Goal: Task Accomplishment & Management: Use online tool/utility

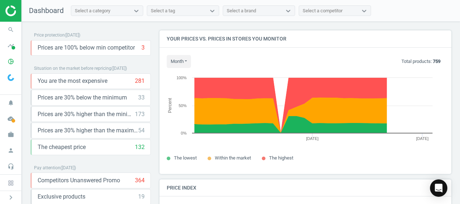
scroll to position [177, 297]
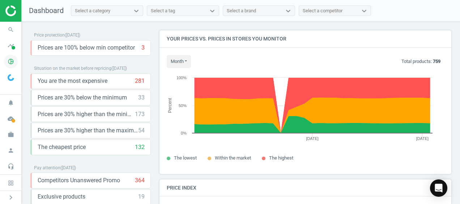
click at [11, 65] on icon "pie_chart_outlined" at bounding box center [11, 62] width 14 height 14
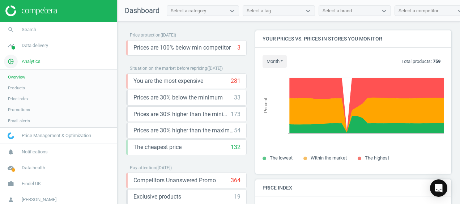
scroll to position [0, 0]
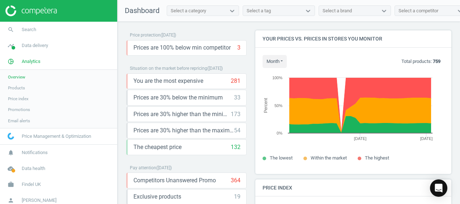
click at [12, 88] on span "Products" at bounding box center [16, 88] width 17 height 6
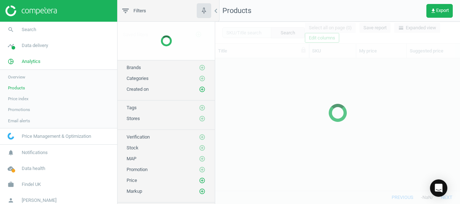
scroll to position [121, 239]
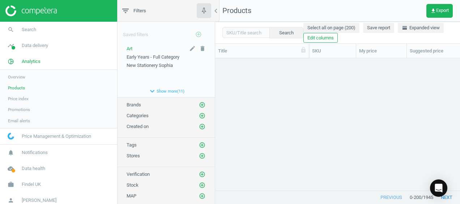
click at [133, 48] on div "Art" at bounding box center [166, 49] width 79 height 7
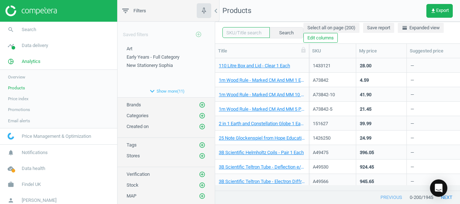
click at [228, 30] on input "text" at bounding box center [245, 32] width 47 height 11
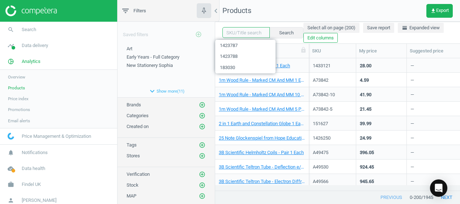
paste input "184457-5"
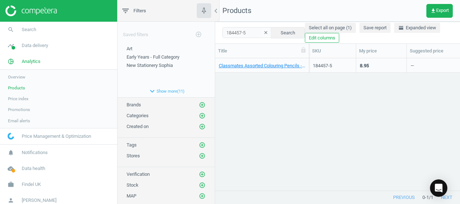
click at [307, 61] on div "Classmates Assorted Colouring Pencils - Pack of 12 60 Pack" at bounding box center [262, 65] width 94 height 14
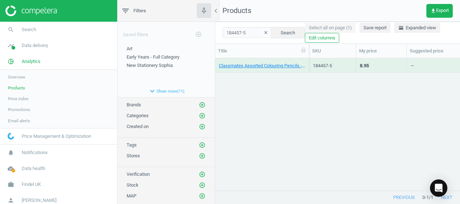
click at [307, 61] on div "Classmates Assorted Colouring Pencils - Pack of 12 60 Pack" at bounding box center [262, 65] width 94 height 14
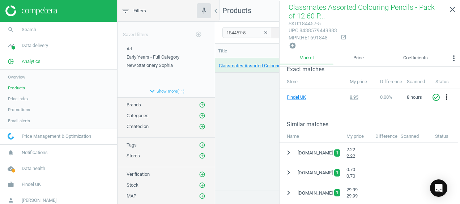
scroll to position [145, 0]
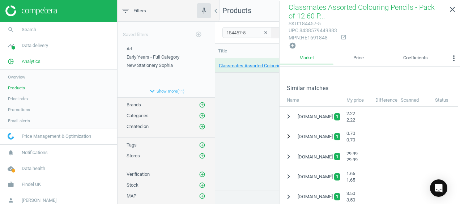
click at [288, 134] on icon "chevron_right" at bounding box center [288, 136] width 9 height 9
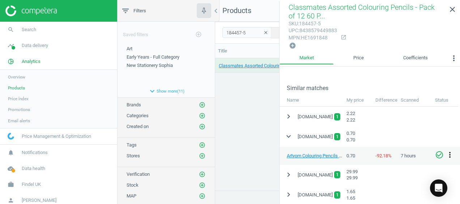
click at [449, 155] on icon "more_vert" at bounding box center [449, 154] width 9 height 9
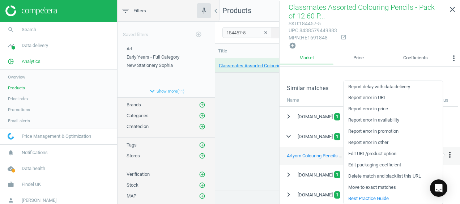
click at [401, 166] on link "Edit packaging coefficient" at bounding box center [392, 164] width 99 height 11
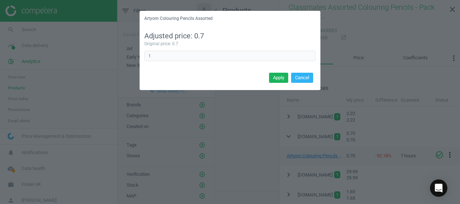
click at [400, 166] on div "Artyom Colouring Pencils Assorted Adjusted price: 0.7 Original price: 0.7 1 Err…" at bounding box center [230, 102] width 460 height 204
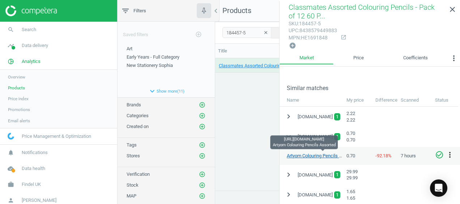
click at [330, 154] on link "Artyom Colouring Pencils Assorted" at bounding box center [322, 155] width 70 height 5
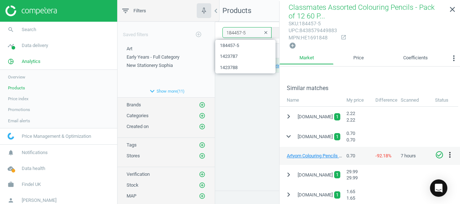
drag, startPoint x: 249, startPoint y: 33, endPoint x: 217, endPoint y: 35, distance: 32.9
click at [217, 35] on div "184457-5 clear Search Select all on page (1) Save report horizontal_split Expan…" at bounding box center [337, 33] width 245 height 22
paste input "8"
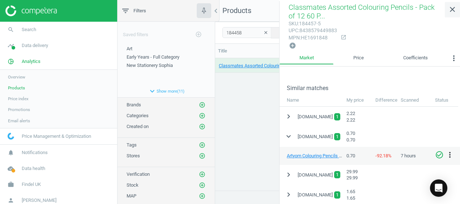
click at [447, 12] on link "close" at bounding box center [452, 10] width 15 height 16
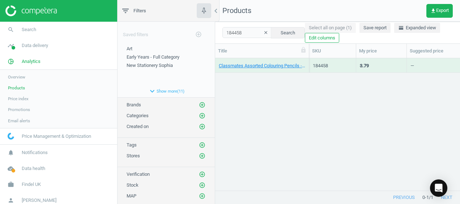
click at [305, 61] on div "Classmates Assorted Colouring Pencils - Pack of 36 36 Pack" at bounding box center [262, 65] width 94 height 14
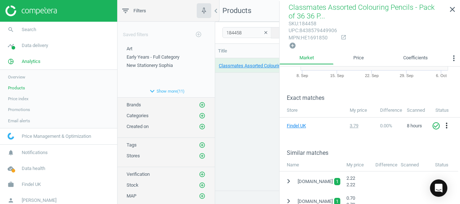
scroll to position [108, 0]
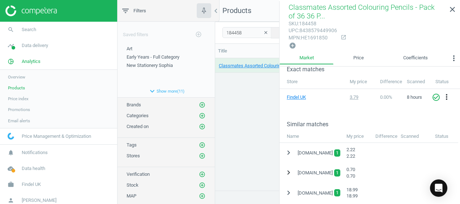
click at [290, 170] on icon "chevron_right" at bounding box center [288, 172] width 9 height 9
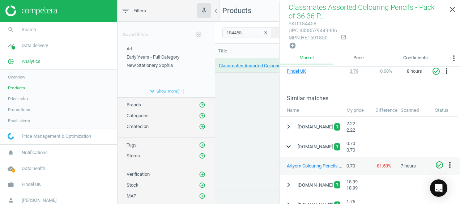
scroll to position [145, 0]
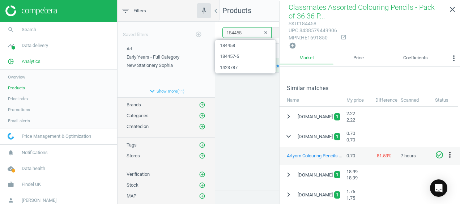
click at [202, 37] on div "filter_list Filters chevron_left Saved filters add_circle_outline Art edit dele…" at bounding box center [288, 127] width 342 height 254
paste input "443599"
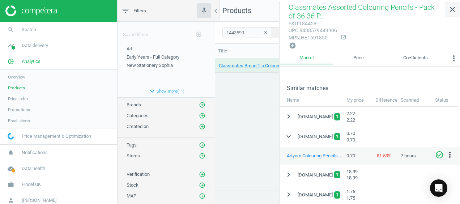
click at [455, 12] on icon "close" at bounding box center [452, 9] width 9 height 9
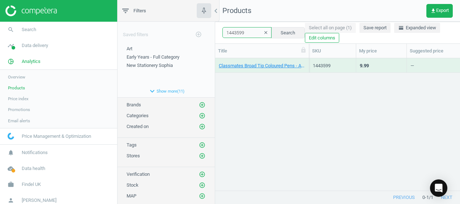
click at [251, 33] on input "1443599" at bounding box center [246, 32] width 49 height 11
click at [304, 61] on div "Classmates Broad Tip Coloured Pens - Assorted - Pack of 40 40 Pack" at bounding box center [262, 65] width 86 height 13
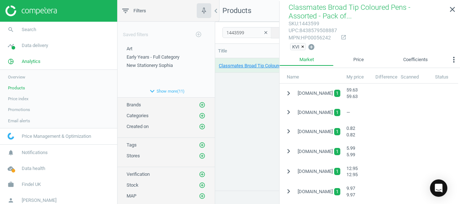
scroll to position [181, 0]
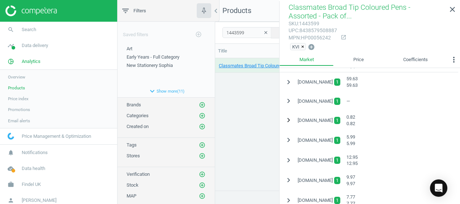
click at [287, 120] on icon "chevron_right" at bounding box center [288, 120] width 9 height 9
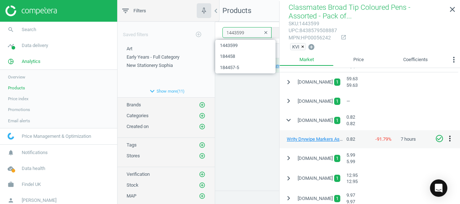
drag, startPoint x: 244, startPoint y: 35, endPoint x: 221, endPoint y: 32, distance: 23.3
click at [221, 32] on div "1443599 clear Search Select all on page (1) Save report horizontal_split Expand…" at bounding box center [337, 33] width 245 height 22
paste input "87311"
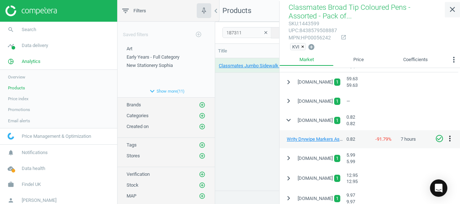
click at [455, 9] on icon "close" at bounding box center [452, 9] width 9 height 9
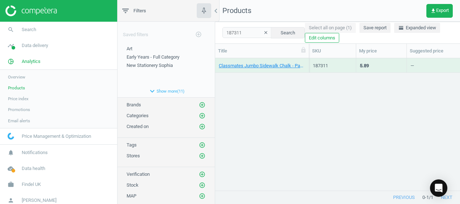
click at [304, 61] on div "Classmates Jumbo Sidewalk Chalk - Pack of 52 52 Pack" at bounding box center [262, 65] width 86 height 13
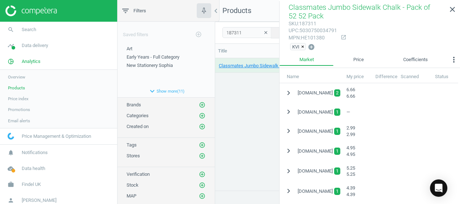
scroll to position [181, 0]
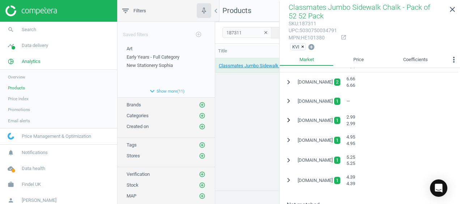
click at [289, 120] on icon "chevron_right" at bounding box center [288, 120] width 9 height 9
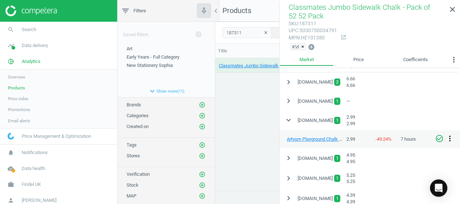
click at [450, 139] on icon "more_vert" at bounding box center [449, 138] width 9 height 9
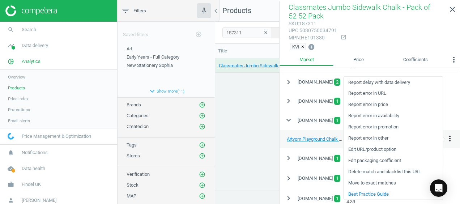
click at [385, 160] on link "Edit packaging coefficient" at bounding box center [392, 160] width 99 height 11
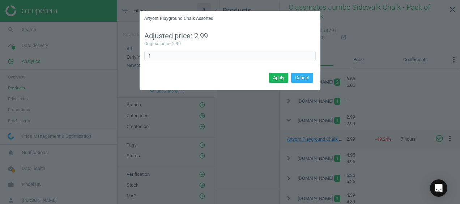
click at [385, 160] on div "Artyom Playground Chalk Assorted Adjusted price: 2.99 Original price: 2.99 1 Er…" at bounding box center [230, 102] width 460 height 204
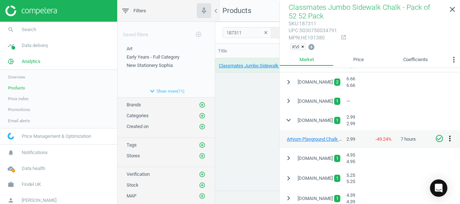
click at [450, 136] on icon "more_vert" at bounding box center [449, 138] width 9 height 9
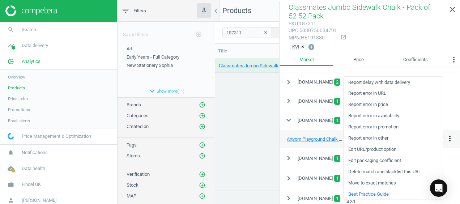
click at [388, 149] on link "Edit URL/product option" at bounding box center [392, 149] width 99 height 11
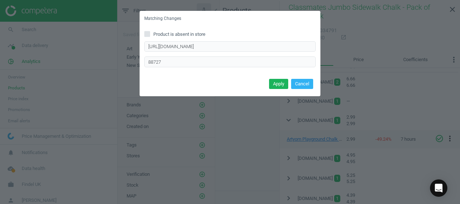
click at [386, 153] on div "Matching Changes Product is absent in store [URL][DOMAIN_NAME] Enter correct pr…" at bounding box center [230, 102] width 460 height 204
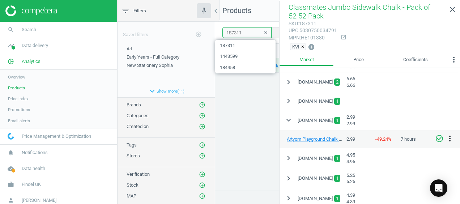
drag, startPoint x: 242, startPoint y: 33, endPoint x: 211, endPoint y: 29, distance: 30.6
click at [212, 31] on div "filter_list Filters chevron_left Saved filters add_circle_outline Art edit dele…" at bounding box center [288, 127] width 342 height 254
type input "glue stick"
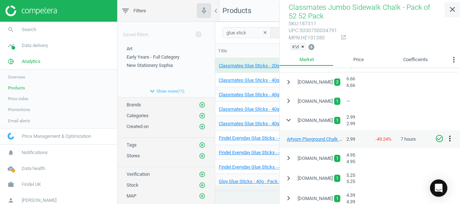
click at [450, 10] on icon "close" at bounding box center [452, 9] width 9 height 9
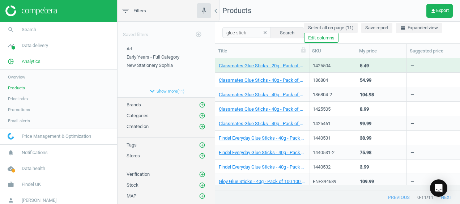
click at [307, 106] on div "Classmates Glue Sticks - 40g - Pack of 12 12 Pack" at bounding box center [262, 109] width 94 height 14
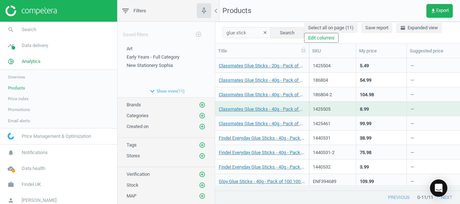
click at [307, 106] on div "Classmates Glue Sticks - 40g - Pack of 12 12 Pack" at bounding box center [262, 109] width 94 height 14
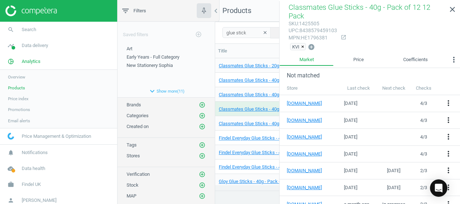
scroll to position [291, 0]
